Goal: Book appointment/travel/reservation

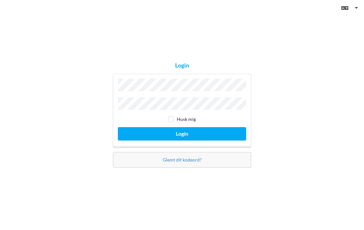
click at [171, 119] on input "checkbox" at bounding box center [171, 119] width 6 height 6
checkbox input "true"
click at [199, 133] on button "Login" at bounding box center [182, 133] width 128 height 13
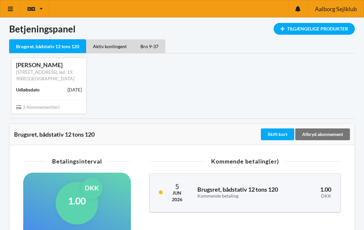
click at [327, 27] on div "Tilgængelige Produkter" at bounding box center [314, 29] width 81 height 12
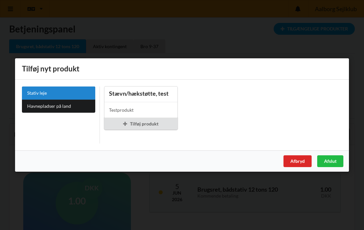
click at [142, 124] on div "Tilføj produkt" at bounding box center [141, 124] width 74 height 12
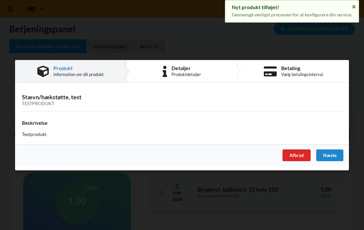
click at [300, 155] on div "Afbryd" at bounding box center [297, 155] width 28 height 12
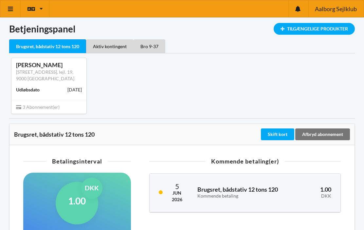
click at [309, 83] on div "[PERSON_NAME] [STREET_ADDRESS], lejl. 19, 9000 [GEOGRAPHIC_DATA] Udløbsdato [DA…" at bounding box center [182, 85] width 355 height 65
click at [8, 9] on icon at bounding box center [10, 9] width 7 height 6
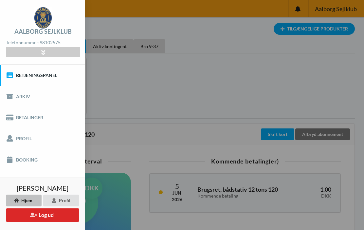
click at [170, 103] on div "[PERSON_NAME] [STREET_ADDRESS], lejl. 19, 9000 [GEOGRAPHIC_DATA] Udløbsdato [DA…" at bounding box center [182, 85] width 355 height 65
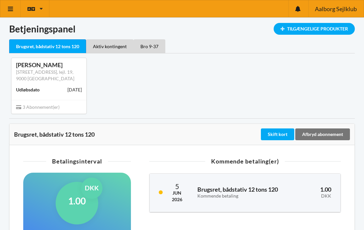
click at [10, 13] on link at bounding box center [10, 8] width 20 height 17
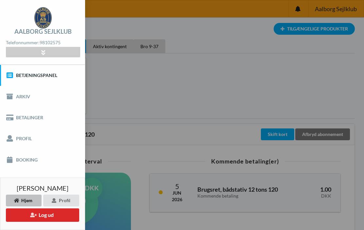
click at [37, 159] on link "Booking" at bounding box center [42, 159] width 85 height 21
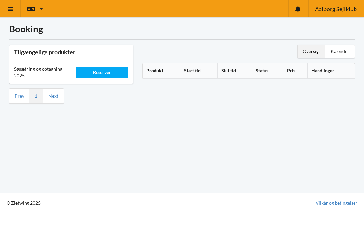
click at [99, 72] on div "Reserver" at bounding box center [102, 72] width 52 height 12
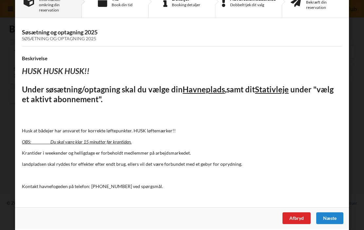
scroll to position [23, 0]
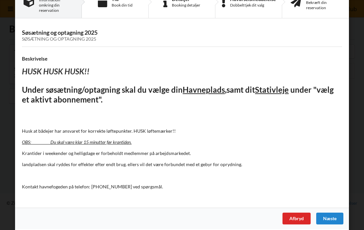
click at [332, 215] on div "Næste" at bounding box center [329, 218] width 27 height 12
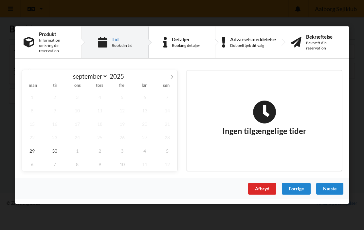
click at [113, 41] on div "Tid" at bounding box center [122, 39] width 21 height 5
click at [34, 152] on span "29" at bounding box center [32, 150] width 20 height 13
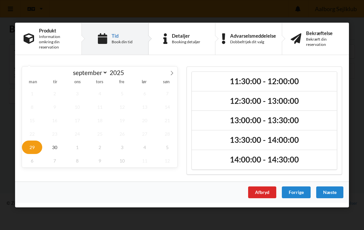
click at [153, 140] on div "1 2 3 4 5 6 7 8 9 10 11 12 13 14 15 16 17 18 19 20 21 22 23 24 25 26 27 28 29 3…" at bounding box center [99, 127] width 155 height 81
click at [176, 75] on span at bounding box center [171, 71] width 11 height 11
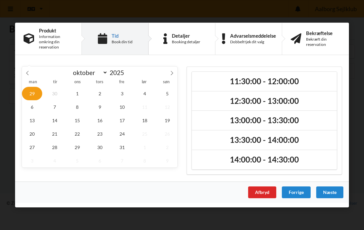
select select "9"
click at [59, 123] on span "14" at bounding box center [55, 120] width 20 height 13
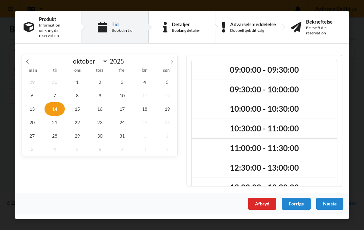
click at [289, 89] on h2 "09:30:00 - 10:00:00" at bounding box center [264, 89] width 136 height 10
click at [265, 203] on div "Afbryd" at bounding box center [262, 204] width 28 height 12
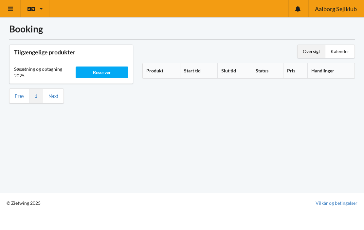
click at [111, 70] on div "Reserver" at bounding box center [102, 72] width 52 height 12
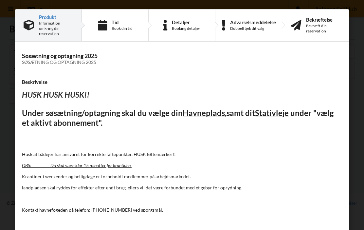
click at [126, 26] on div "Book din tid" at bounding box center [122, 28] width 21 height 5
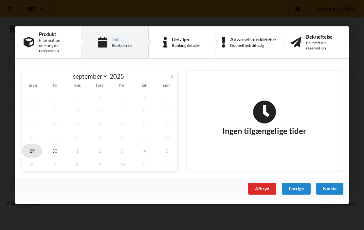
click at [34, 153] on span "29" at bounding box center [32, 150] width 20 height 13
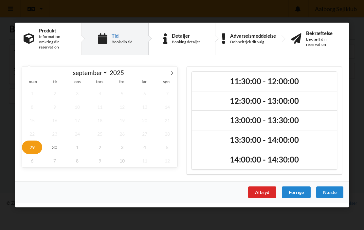
click at [263, 82] on h2 "11:30:00 - 12:00:00" at bounding box center [264, 81] width 136 height 10
click at [334, 191] on div "Næste" at bounding box center [329, 192] width 27 height 12
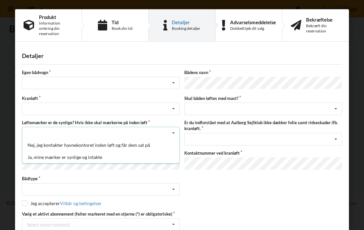
click at [87, 158] on div "Ja, mine mærker er synlige og intakte" at bounding box center [100, 157] width 157 height 12
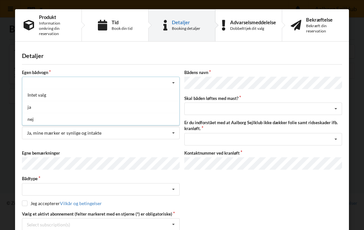
click at [35, 121] on div "nej" at bounding box center [100, 119] width 157 height 12
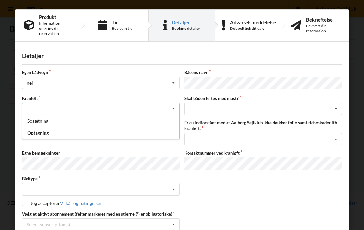
click at [45, 134] on div "Optagning" at bounding box center [100, 133] width 157 height 12
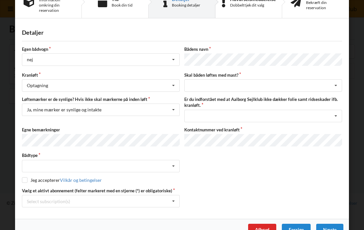
scroll to position [24, 0]
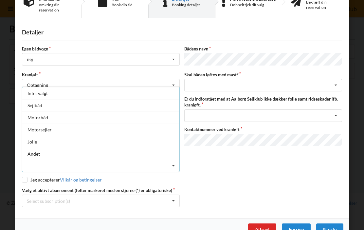
click at [45, 107] on div "Sejlbåd" at bounding box center [100, 105] width 157 height 12
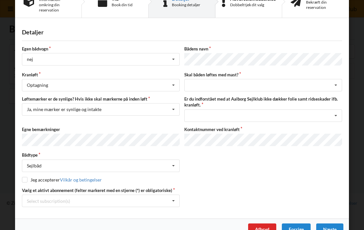
click at [26, 177] on input "checkbox" at bounding box center [25, 180] width 6 height 6
checkbox input "true"
click at [68, 201] on div "Select subscription(s)" at bounding box center [48, 201] width 43 height 6
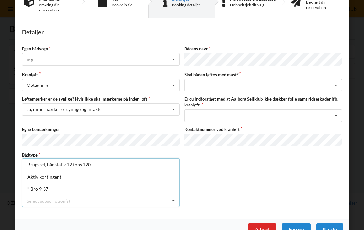
click at [45, 188] on div "* Bro 9-37" at bounding box center [100, 189] width 157 height 12
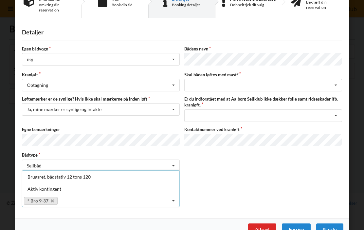
click at [53, 189] on div "Aktiv kontingent" at bounding box center [100, 189] width 157 height 12
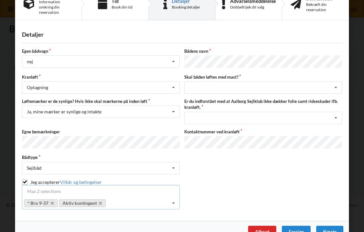
scroll to position [24, 0]
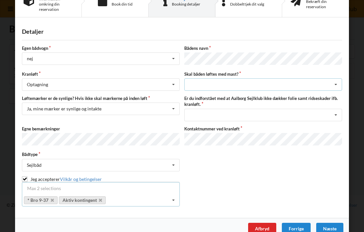
click at [338, 85] on icon at bounding box center [336, 85] width 10 height 12
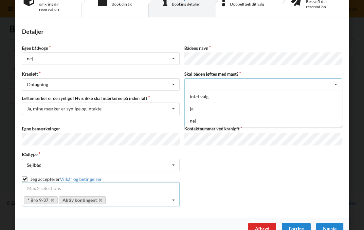
click at [195, 122] on div "nej" at bounding box center [263, 121] width 157 height 12
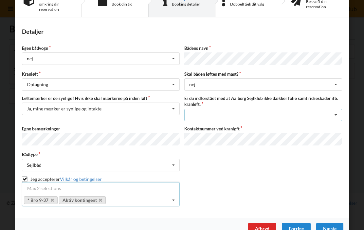
click at [336, 114] on icon at bounding box center [336, 115] width 10 height 12
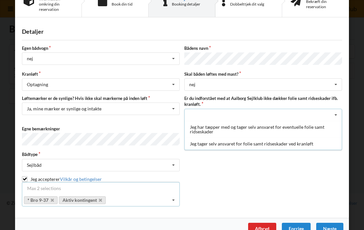
click at [223, 145] on div "Jeg tager selv ansvaret for folie samt ridseskader ved kranløft" at bounding box center [263, 143] width 157 height 12
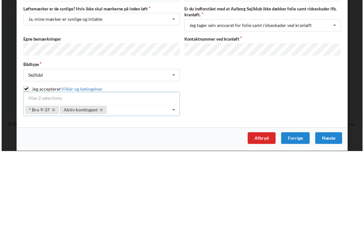
scroll to position [59, 0]
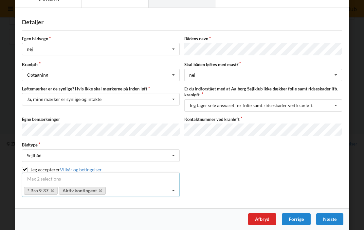
click at [333, 216] on div "Næste" at bounding box center [329, 219] width 27 height 12
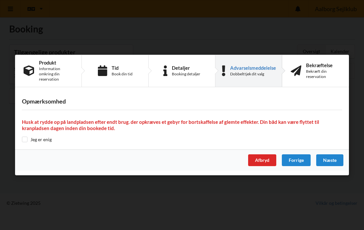
click at [24, 141] on input "checkbox" at bounding box center [25, 140] width 6 height 6
checkbox input "true"
click at [321, 68] on div "Bekræftelse" at bounding box center [323, 65] width 34 height 5
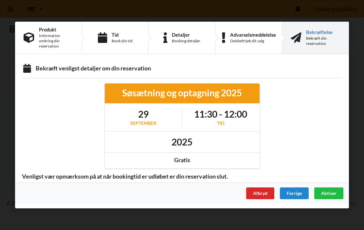
click at [329, 194] on span "Aktiver" at bounding box center [328, 193] width 15 height 6
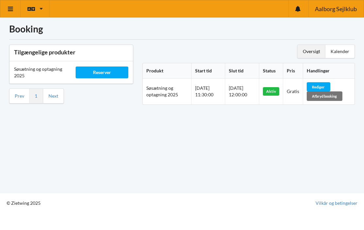
click at [339, 188] on div "Booking Tilgængelige produkter Søsætning og optagning 2025 Reserver Prev 1 Next…" at bounding box center [182, 96] width 364 height 193
click at [314, 51] on div "Oversigt" at bounding box center [312, 51] width 28 height 13
click at [313, 51] on div "Oversigt" at bounding box center [312, 51] width 28 height 13
click at [346, 49] on div "Kalender" at bounding box center [339, 51] width 29 height 13
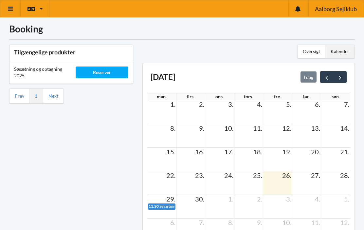
click at [344, 77] on button "next" at bounding box center [339, 77] width 13 height 12
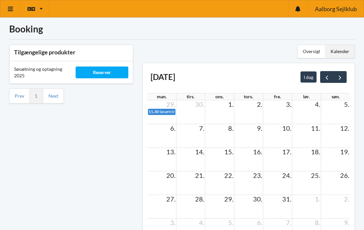
click at [202, 157] on td at bounding box center [190, 160] width 29 height 24
click at [195, 159] on td at bounding box center [190, 160] width 29 height 24
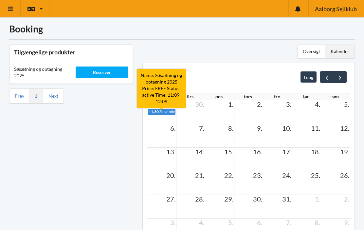
click at [166, 110] on span "Søsætning og optagning 2025" at bounding box center [184, 111] width 51 height 5
click at [103, 185] on div "Tilgængelige produkter Søsætning og optagning 2025 Reserver Prev 1 Next" at bounding box center [71, 149] width 133 height 218
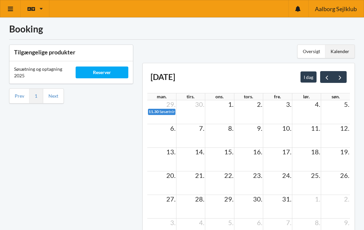
click at [189, 12] on div "Engelsk Dansk Aalborg Sejlklub" at bounding box center [182, 8] width 364 height 17
click at [12, 10] on icon at bounding box center [10, 9] width 7 height 6
click at [113, 169] on div "Tilgængelige produkter Søsætning og optagning 2025 Reserver Prev 1 Next" at bounding box center [71, 149] width 133 height 218
click at [11, 9] on icon at bounding box center [10, 9] width 7 height 6
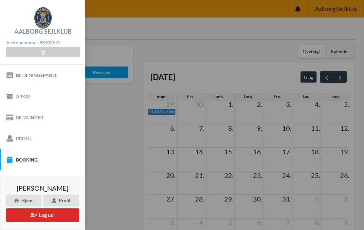
click at [53, 217] on button "Log ud" at bounding box center [42, 214] width 73 height 13
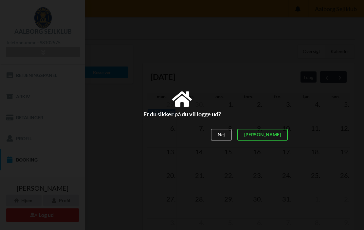
click at [281, 137] on div "[PERSON_NAME]" at bounding box center [262, 135] width 50 height 12
